Goal: Find specific page/section: Find specific page/section

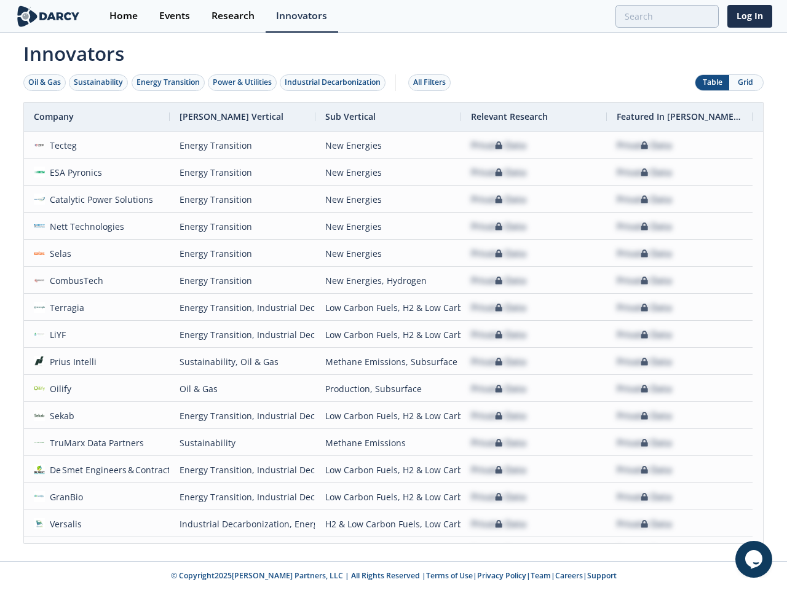
click at [45, 82] on div "Oil & Gas" at bounding box center [44, 82] width 33 height 11
click at [99, 82] on div "Sustainability" at bounding box center [98, 82] width 49 height 11
click at [168, 82] on div "Energy Transition" at bounding box center [167, 82] width 63 height 11
click at [243, 82] on div "Power & Utilities" at bounding box center [242, 82] width 59 height 11
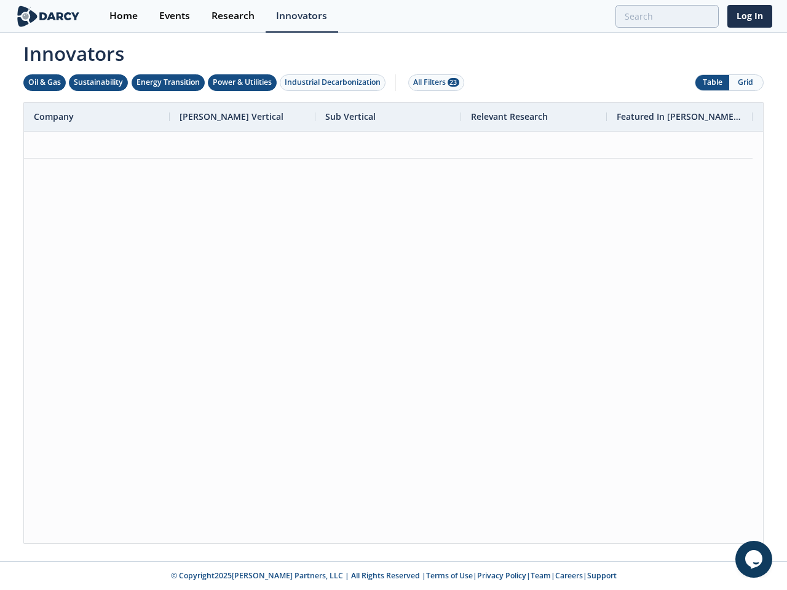
click at [335, 82] on div "Industrial Decarbonization" at bounding box center [333, 82] width 96 height 11
click at [433, 82] on div "All Filters 28" at bounding box center [436, 82] width 46 height 11
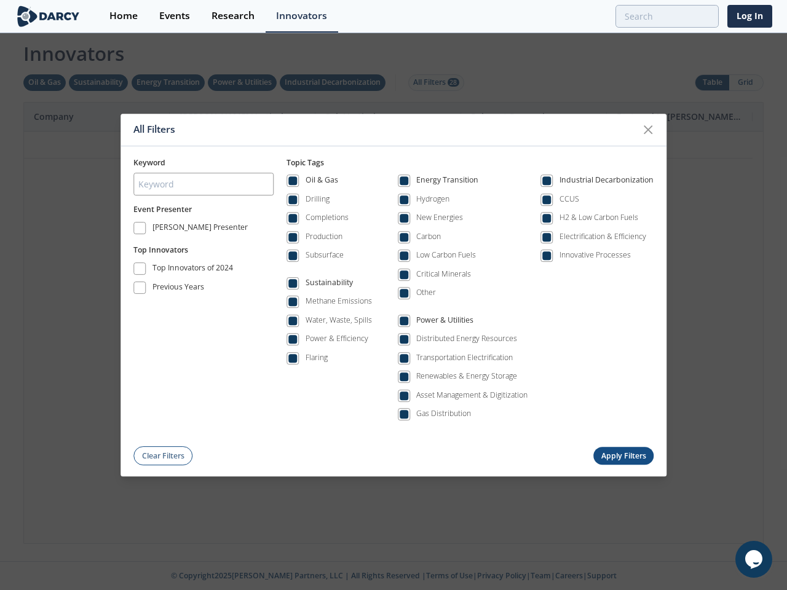
click at [712, 82] on div "All Filters Keyword Event Presenter [PERSON_NAME] Presenter Top Innovators Top …" at bounding box center [393, 295] width 787 height 590
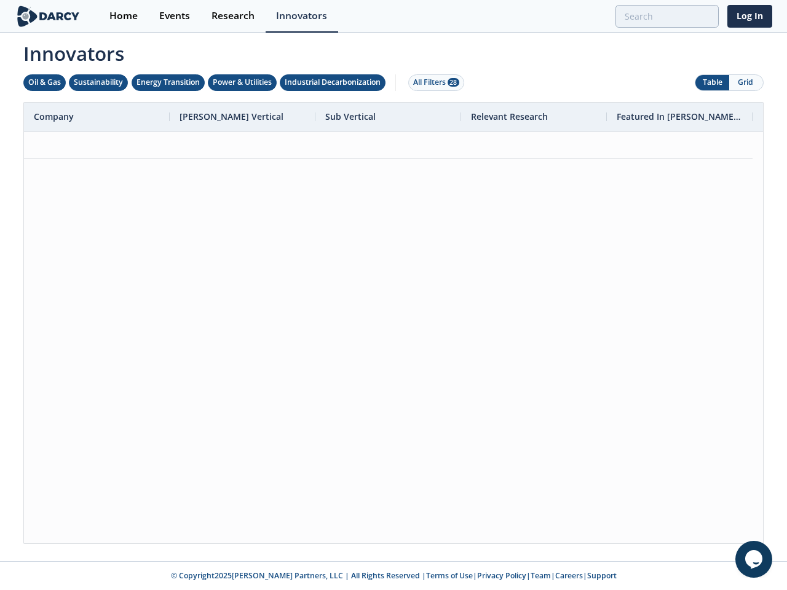
click at [746, 82] on button "Grid" at bounding box center [746, 82] width 34 height 15
